Goal: Task Accomplishment & Management: Use online tool/utility

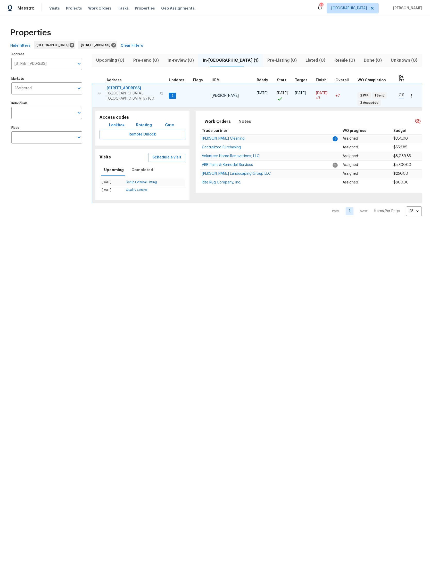
scroll to position [0, 54]
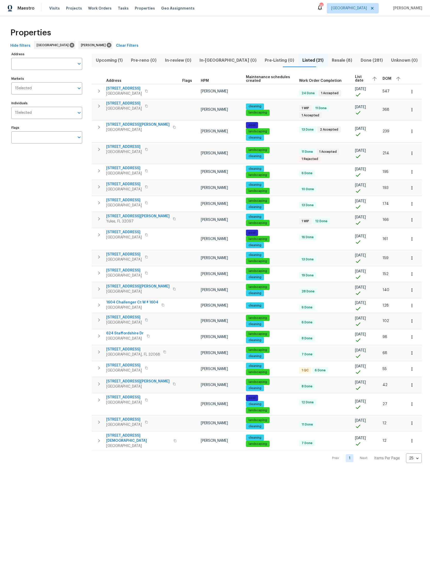
scroll to position [30, 34]
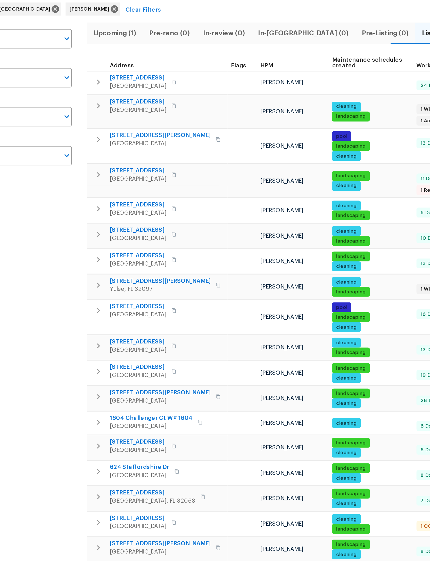
click at [94, 122] on button "button" at bounding box center [99, 127] width 10 height 10
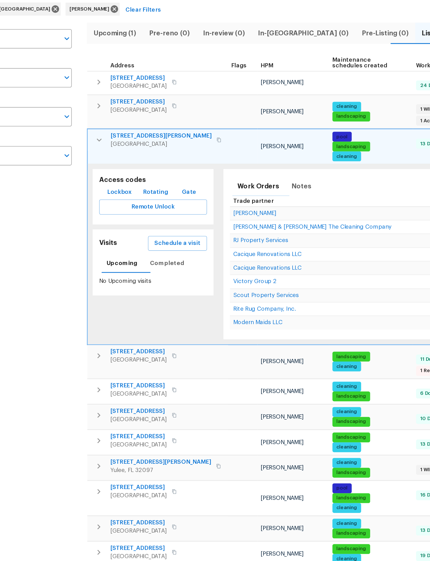
click at [134, 189] on span "Schedule a visit" at bounding box center [148, 192] width 29 height 6
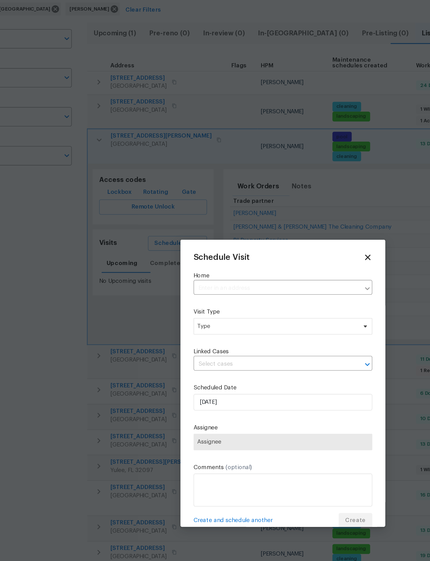
type input "32436 Fern Parke Way, Fernandina Beach, FL 32034"
click at [195, 239] on span "Type" at bounding box center [215, 244] width 112 height 10
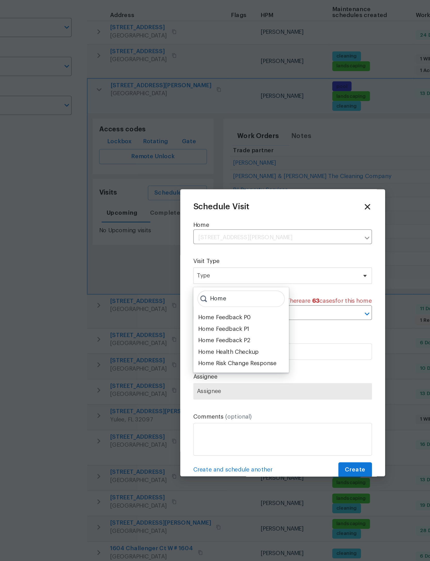
type input "Home"
click at [162, 290] on div "Home Health Checkup" at bounding box center [181, 292] width 38 height 5
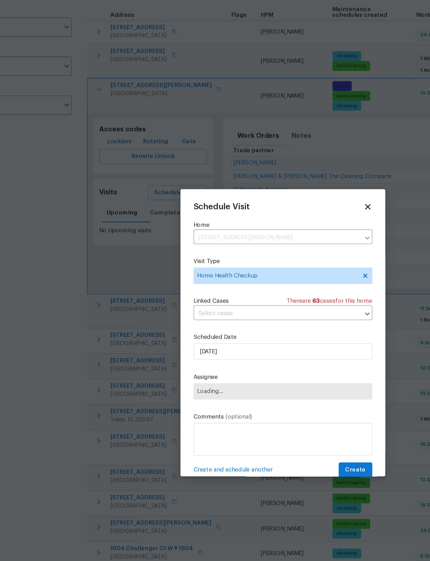
click at [186, 315] on span "Loading..." at bounding box center [215, 317] width 108 height 4
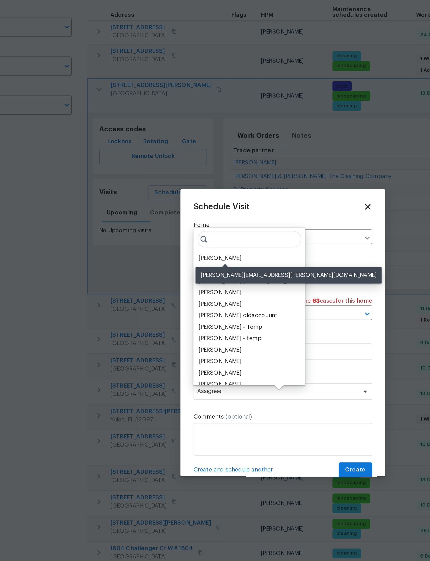
click at [162, 231] on div "[PERSON_NAME]" at bounding box center [175, 233] width 27 height 5
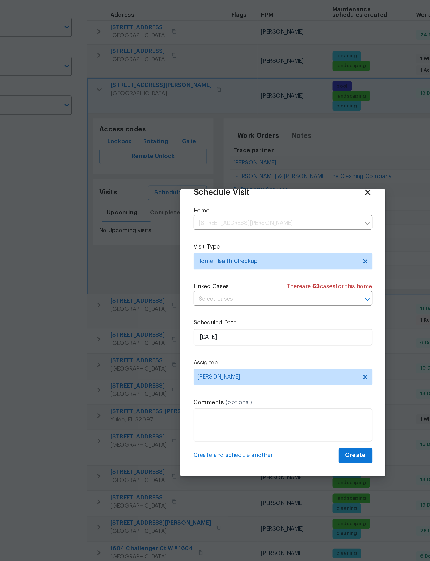
scroll to position [17, 0]
click at [254, 354] on span "Create" at bounding box center [260, 357] width 13 height 6
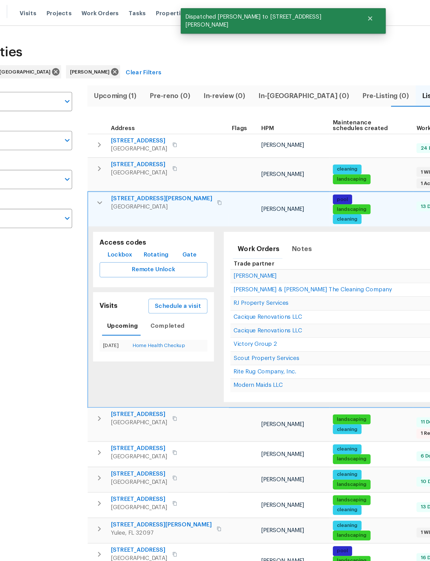
click at [94, 122] on button "button" at bounding box center [99, 127] width 10 height 10
